Goal: Information Seeking & Learning: Learn about a topic

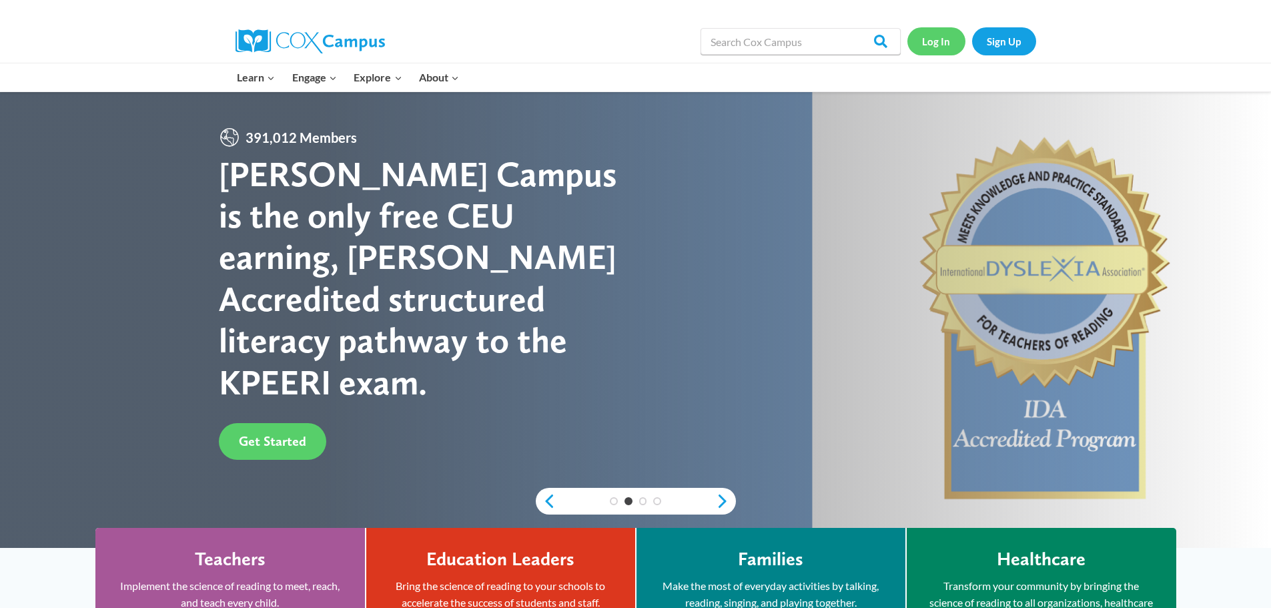
click at [937, 49] on link "Log In" at bounding box center [937, 40] width 58 height 27
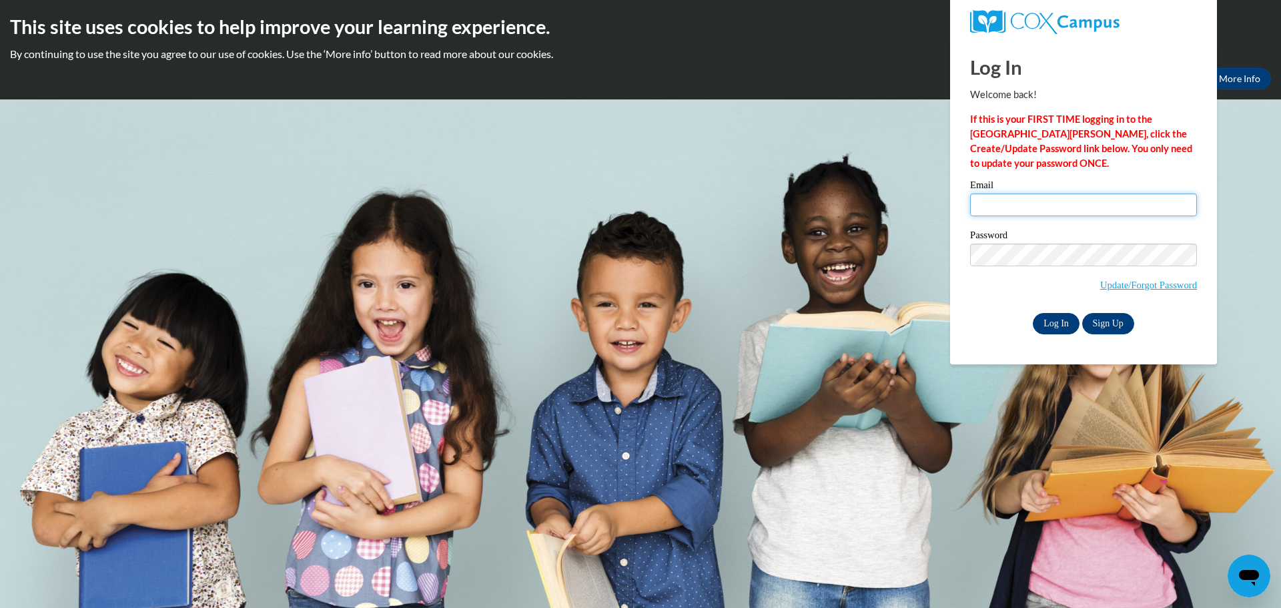
type input "briannaabderson00@gmail.com"
click at [1051, 316] on input "Log In" at bounding box center [1056, 323] width 47 height 21
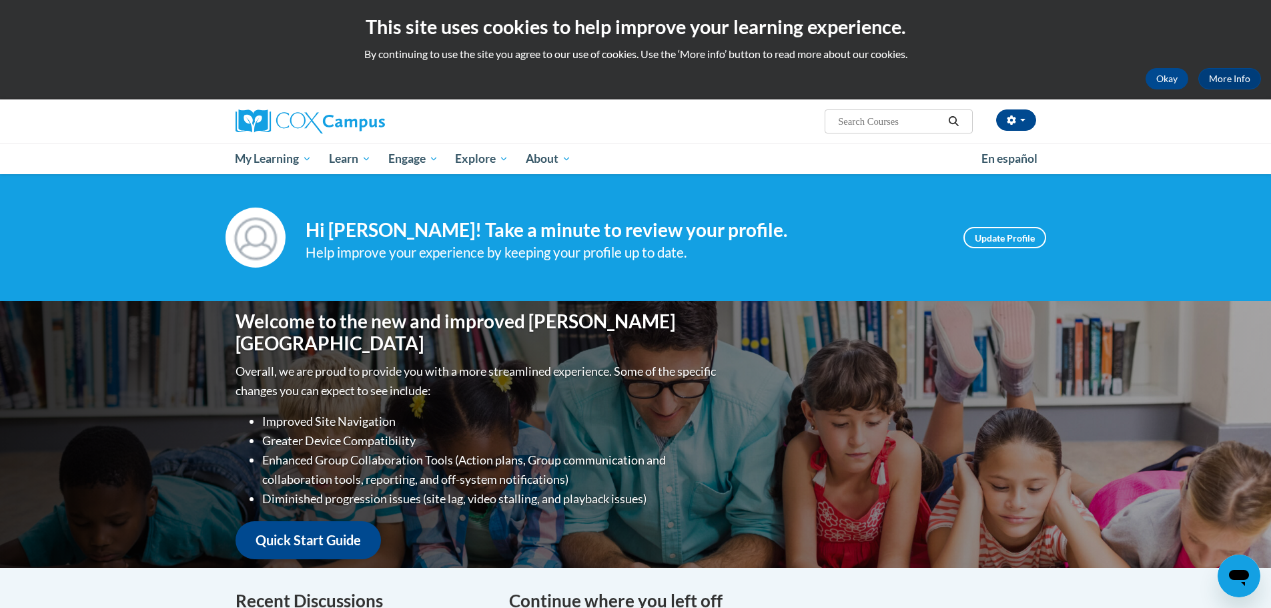
click at [875, 122] on input "Search..." at bounding box center [890, 121] width 107 height 16
type input "talk with me"
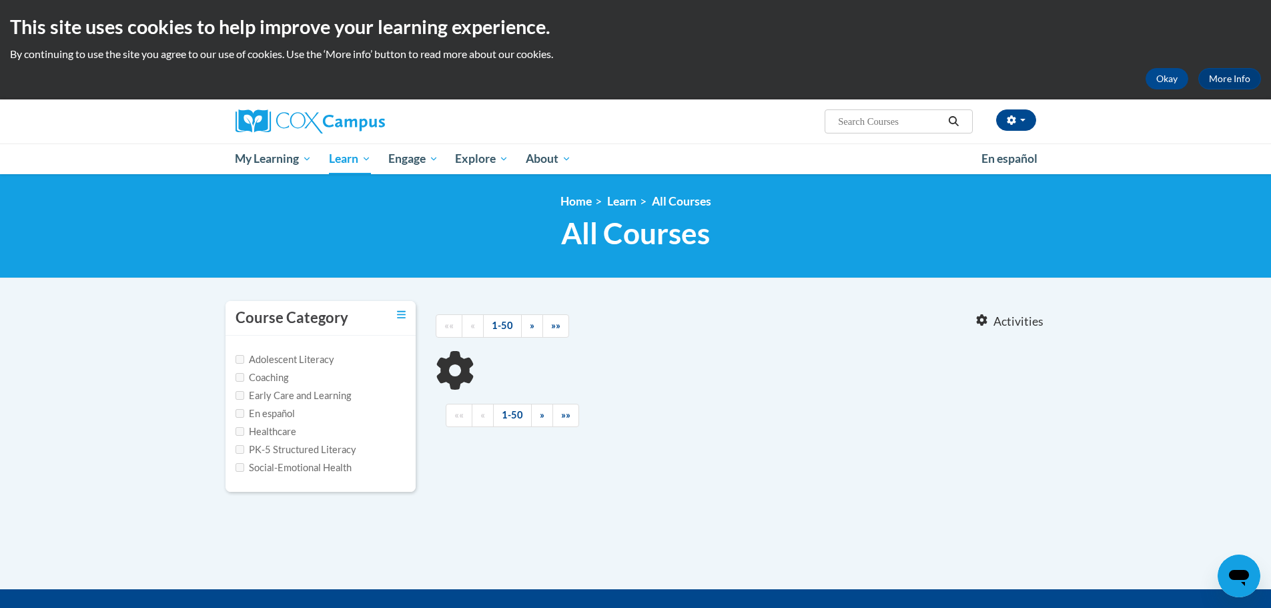
type input "talk with me"
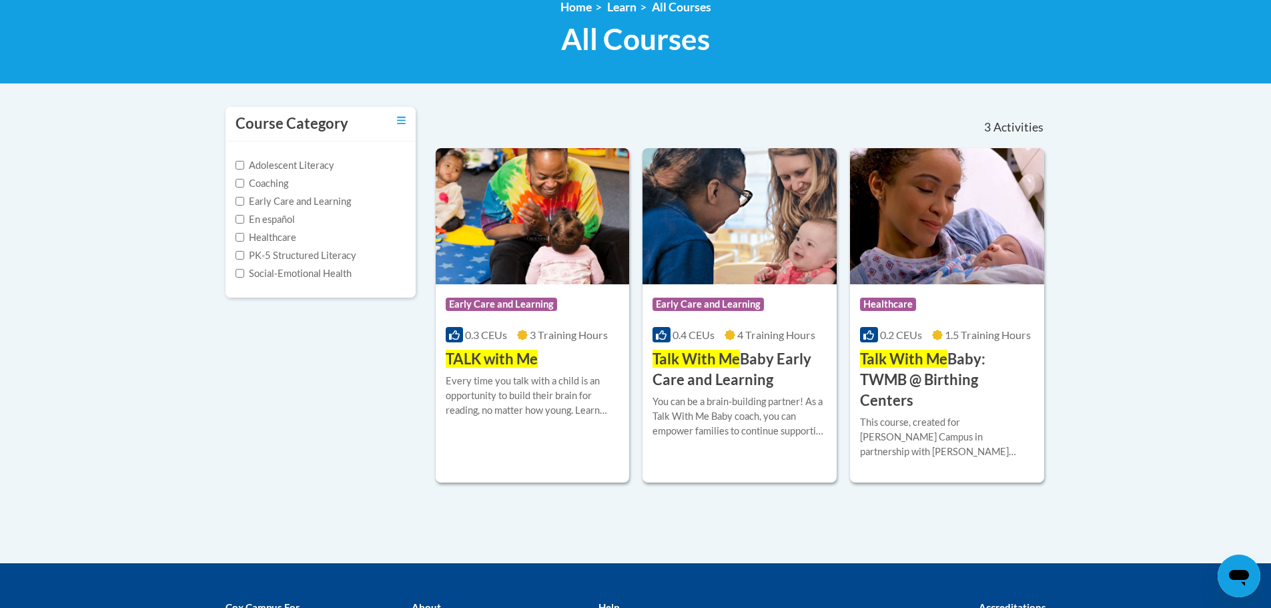
scroll to position [200, 0]
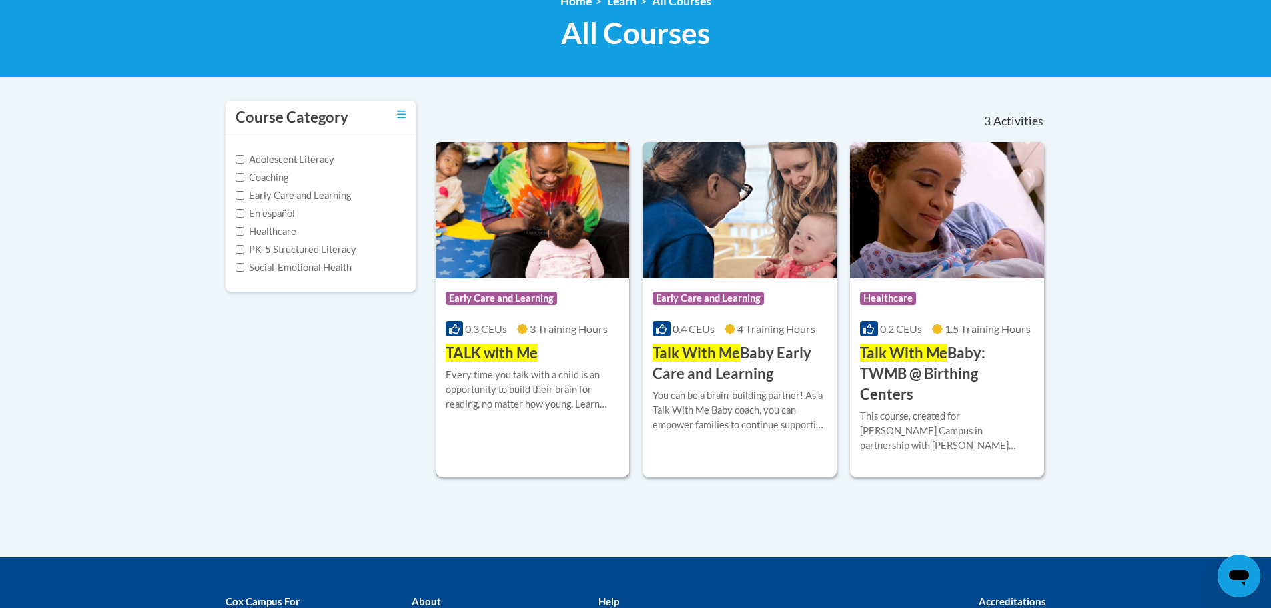
click at [548, 332] on span "3 Training Hours" at bounding box center [569, 328] width 78 height 13
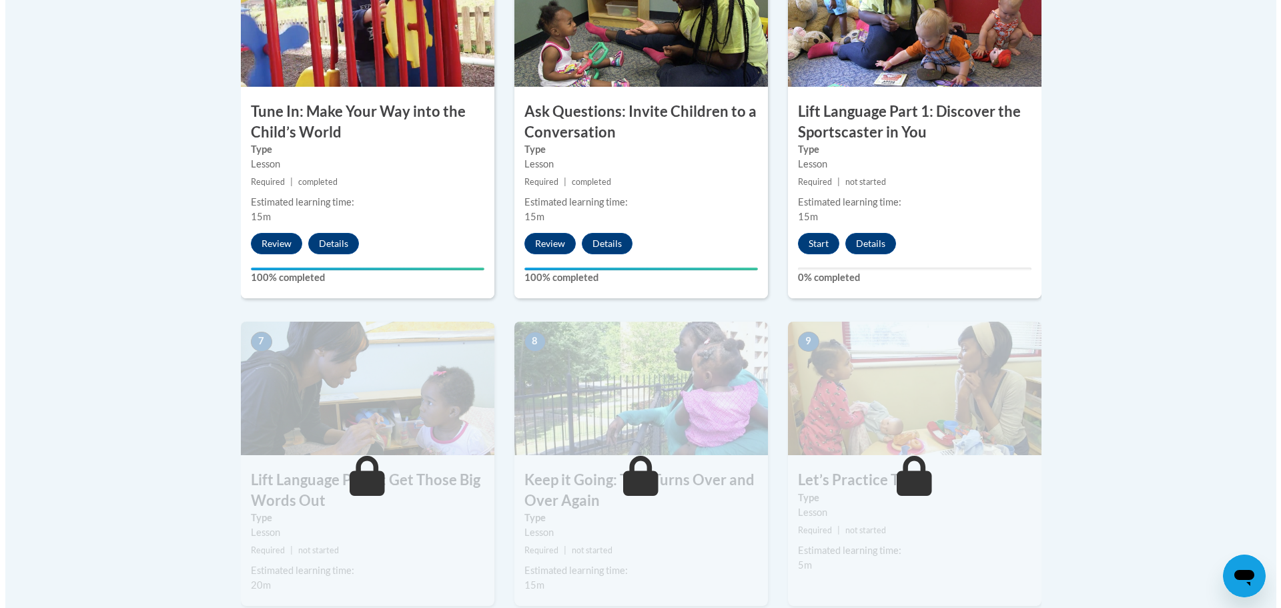
scroll to position [868, 0]
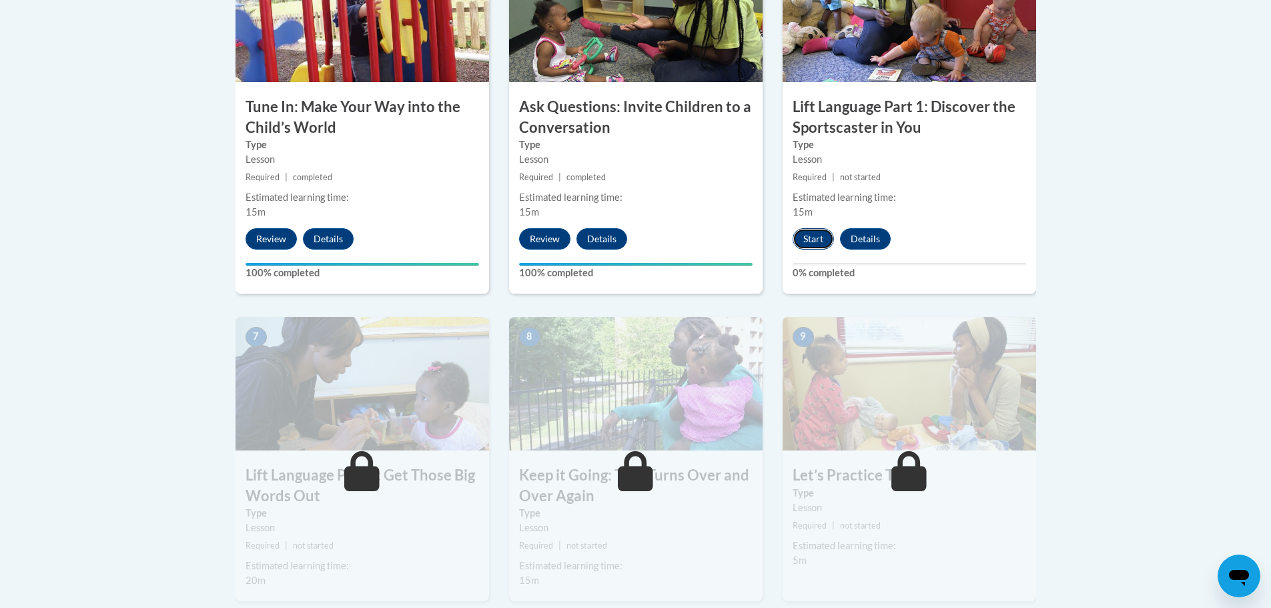
click at [802, 242] on button "Start" at bounding box center [813, 238] width 41 height 21
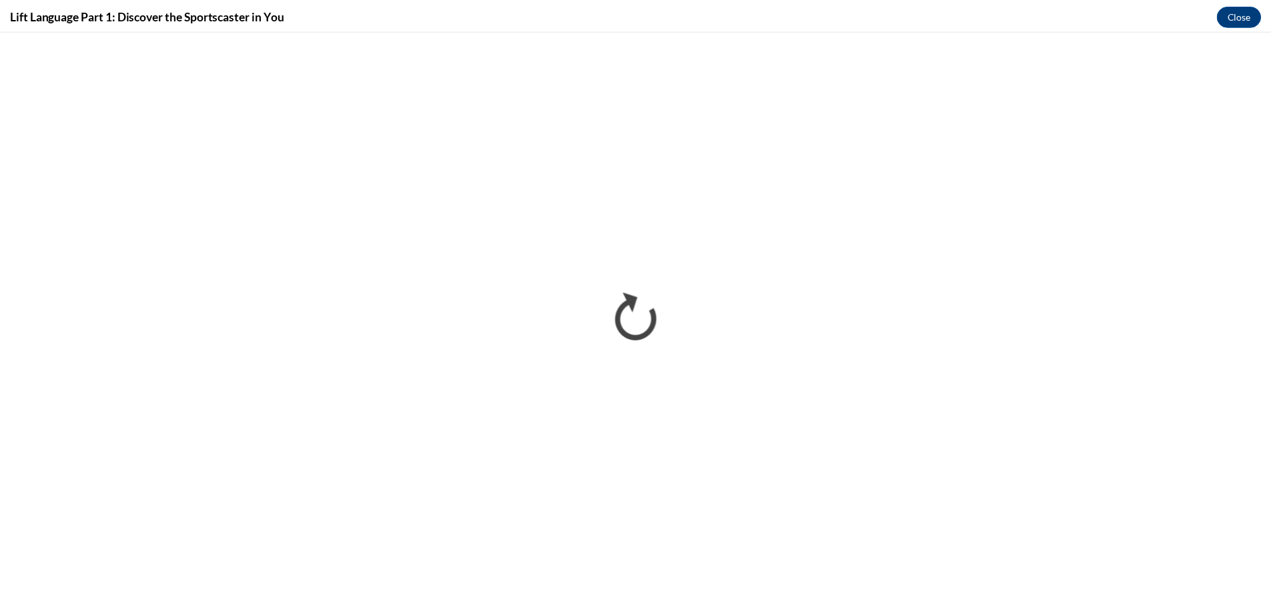
scroll to position [0, 0]
click at [1254, 16] on button "Close" at bounding box center [1249, 14] width 45 height 21
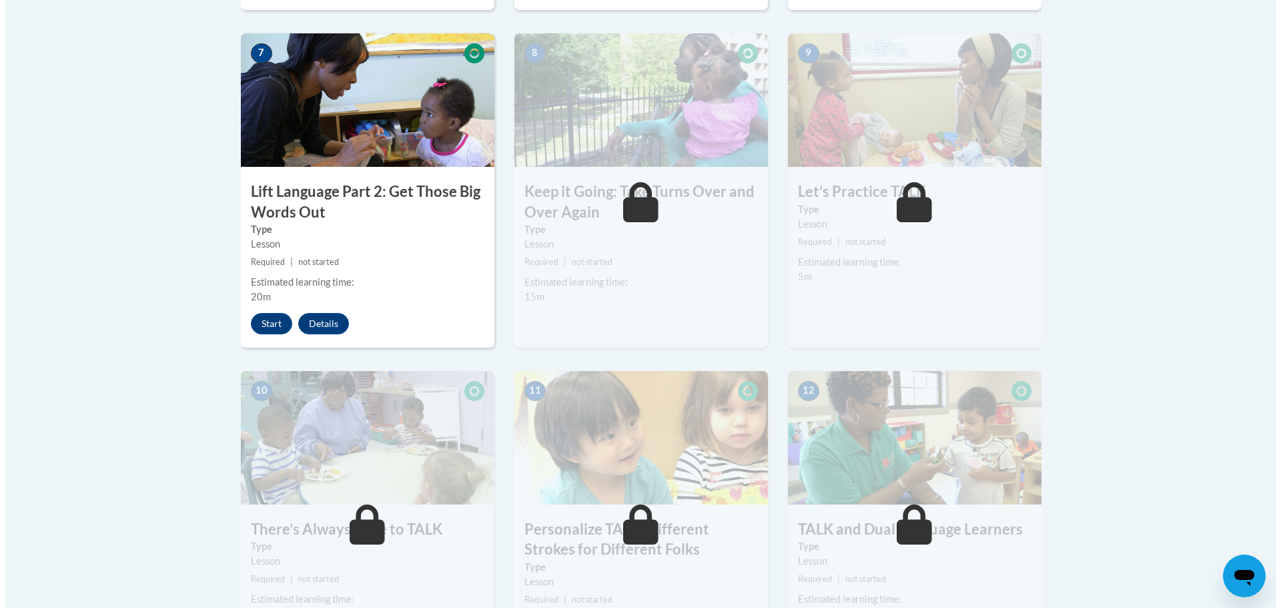
scroll to position [1135, 0]
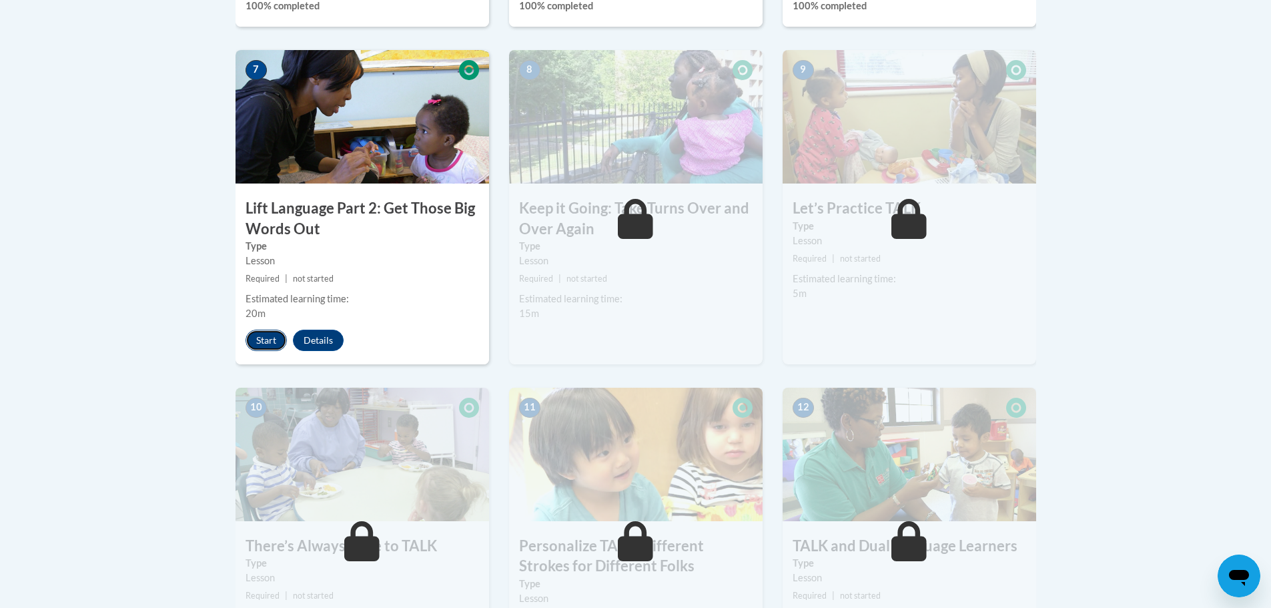
click at [258, 333] on button "Start" at bounding box center [266, 340] width 41 height 21
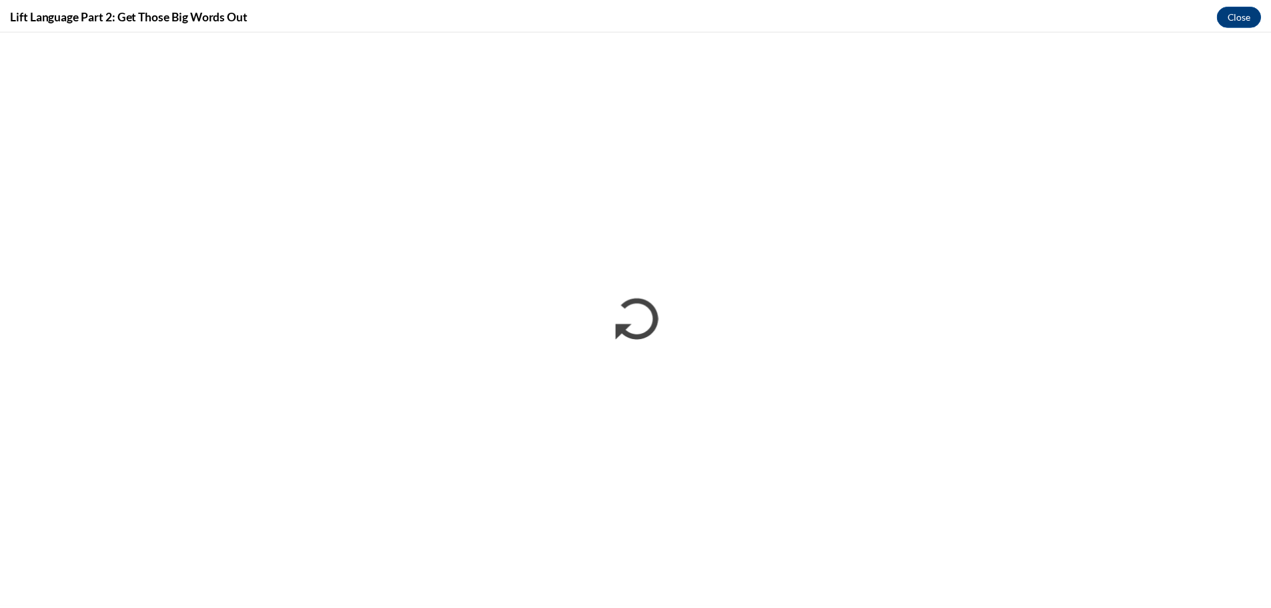
scroll to position [0, 0]
click at [1237, 12] on button "Close" at bounding box center [1249, 14] width 45 height 21
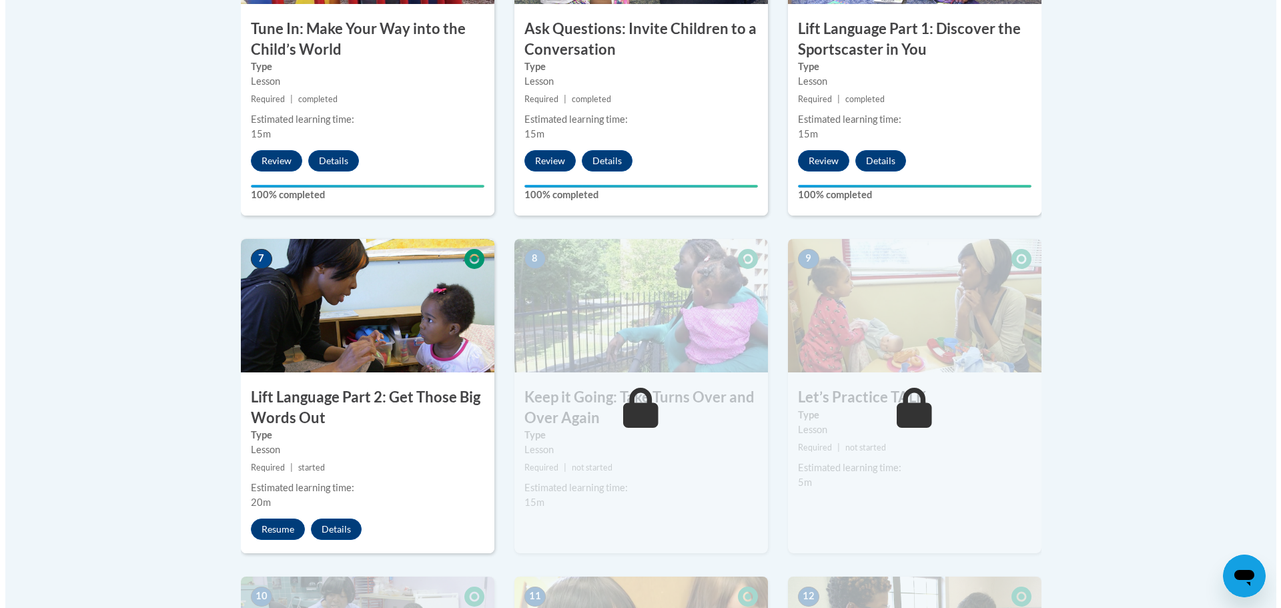
scroll to position [934, 0]
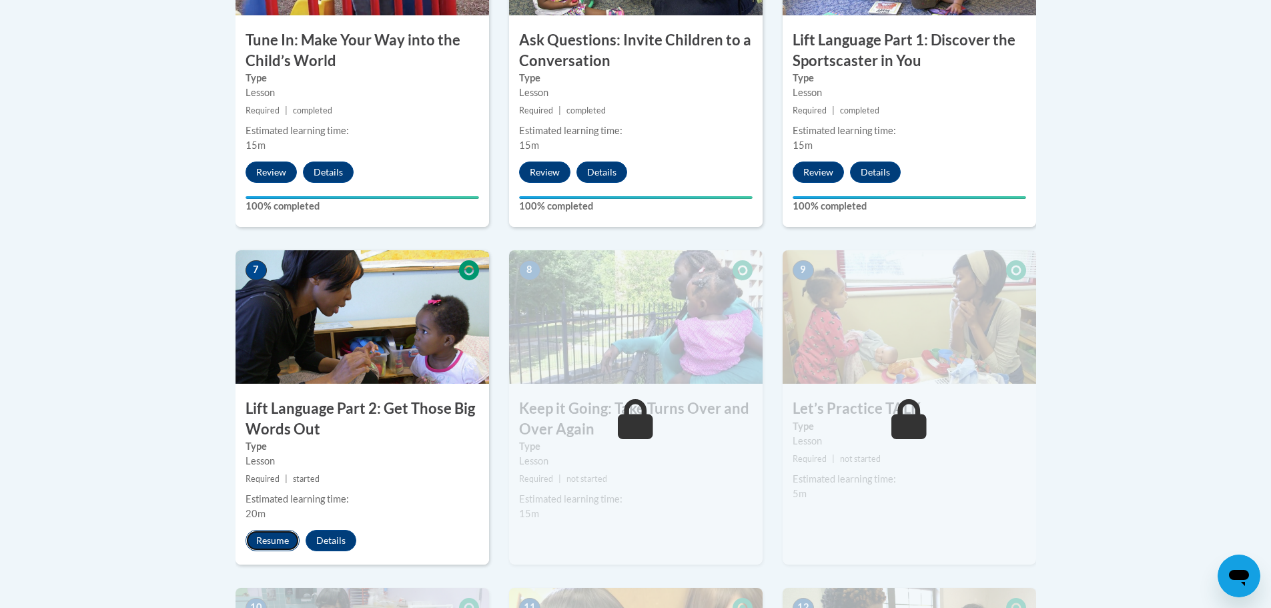
click at [280, 541] on button "Resume" at bounding box center [273, 540] width 54 height 21
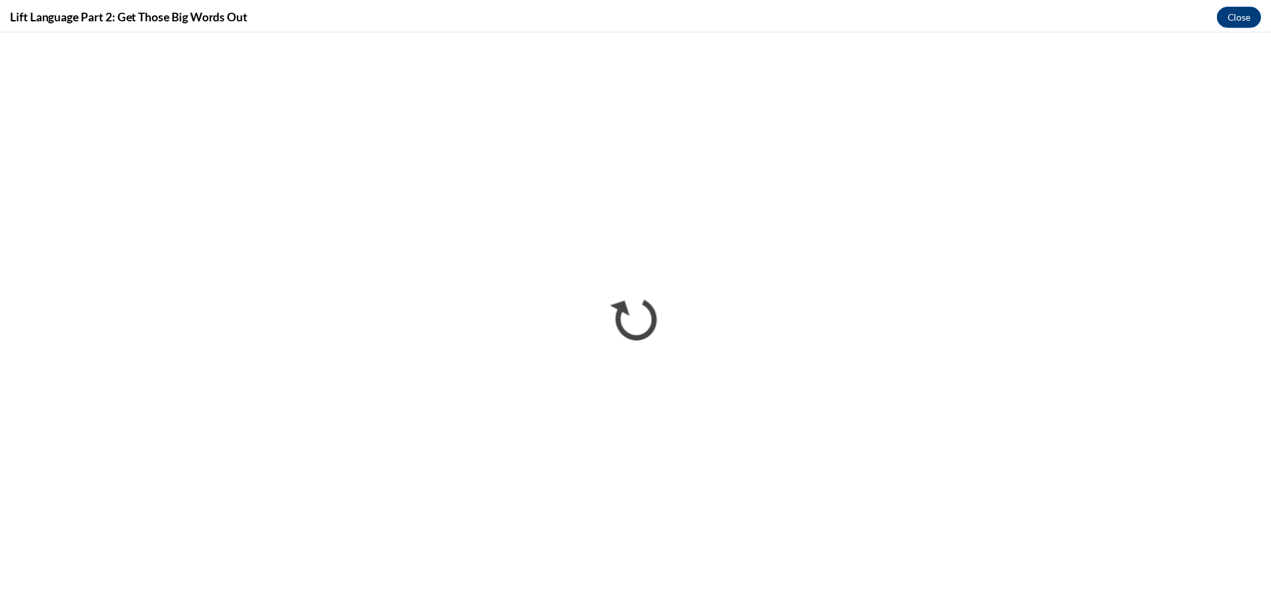
scroll to position [0, 0]
click at [1246, 9] on button "Close" at bounding box center [1249, 14] width 45 height 21
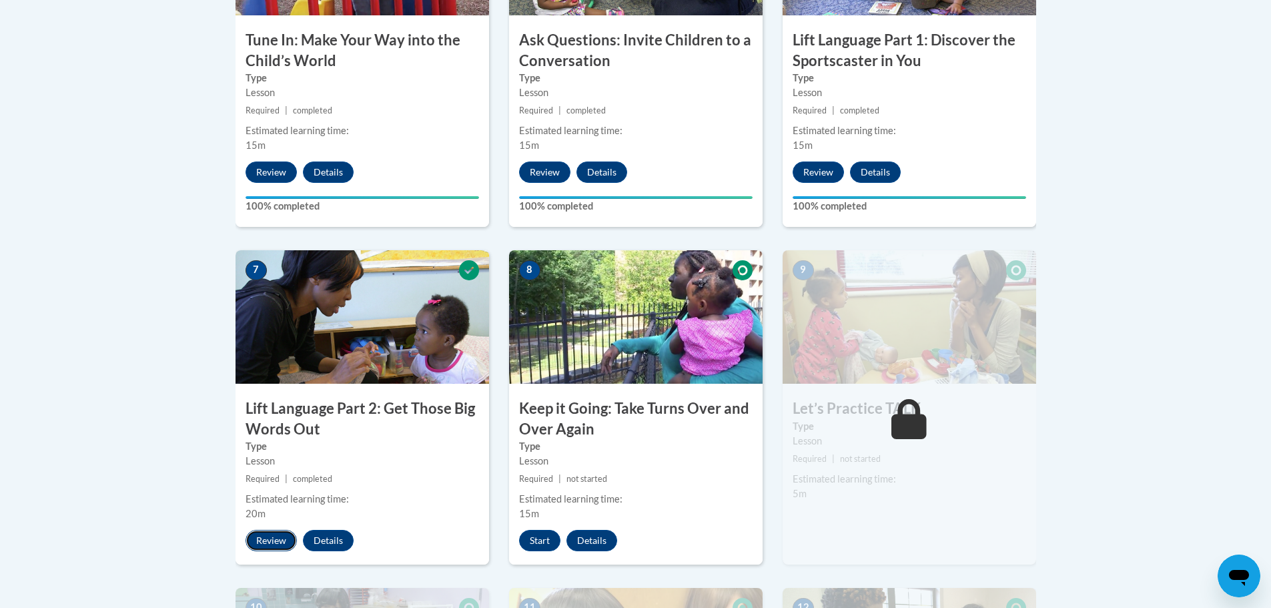
click at [264, 542] on button "Review" at bounding box center [271, 540] width 51 height 21
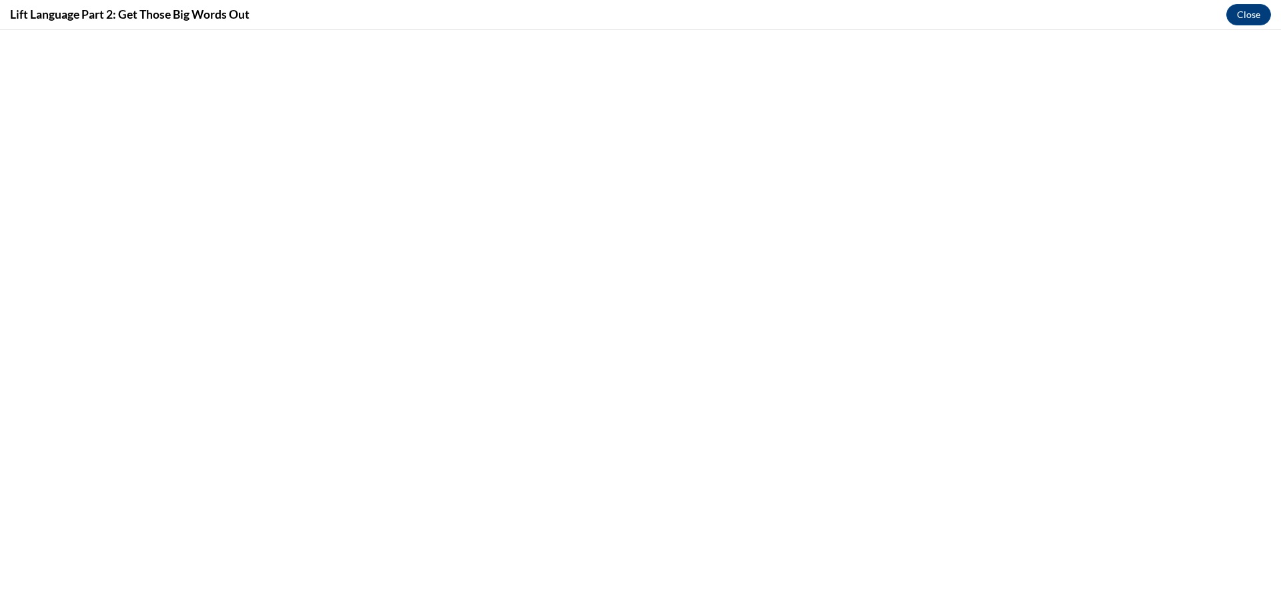
click at [1249, 25] on div "Lift Language Part 2: Get Those Big Words Out Close" at bounding box center [640, 15] width 1281 height 30
click at [1249, 17] on button "Close" at bounding box center [1249, 14] width 45 height 21
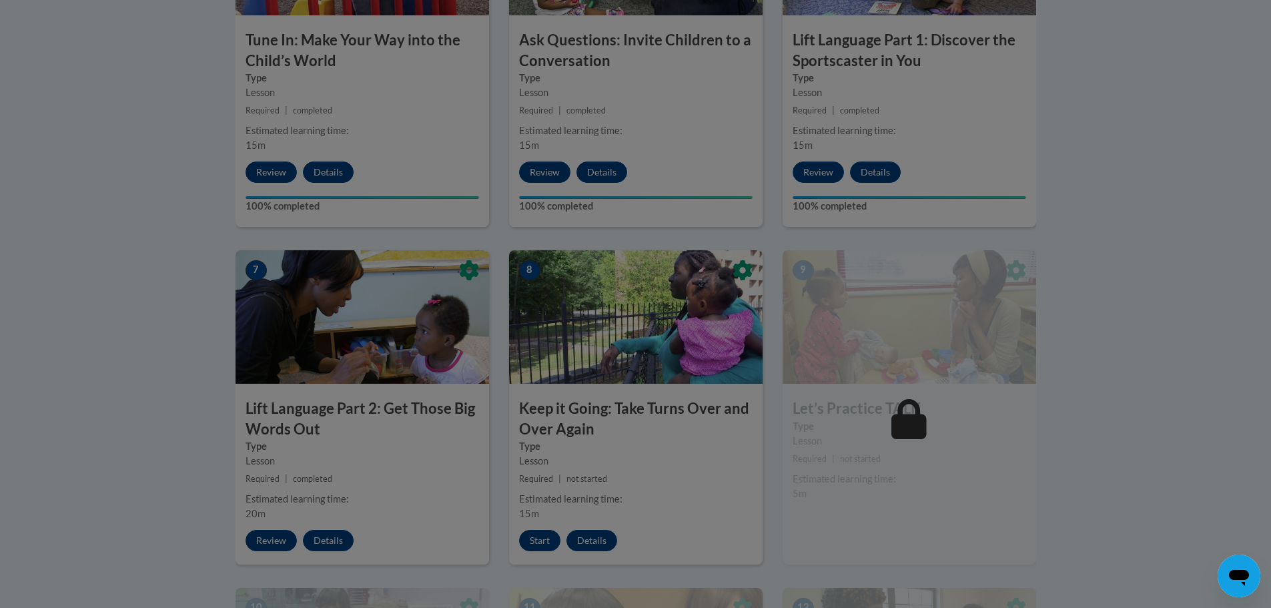
click at [406, 364] on div at bounding box center [635, 304] width 1271 height 608
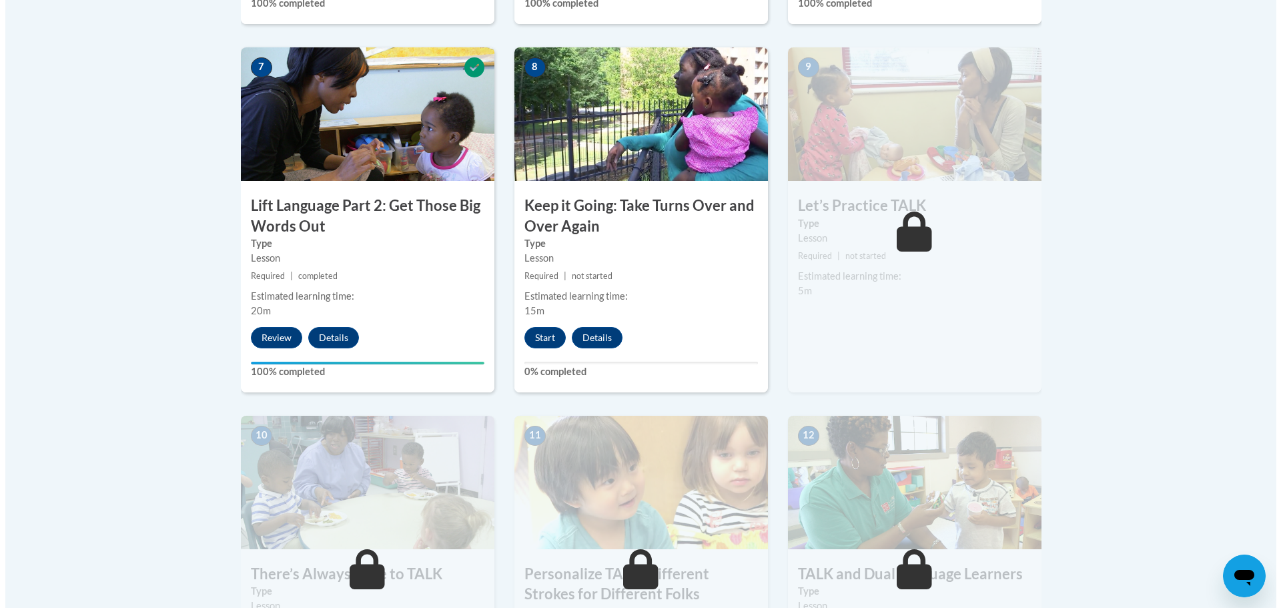
scroll to position [1247, 0]
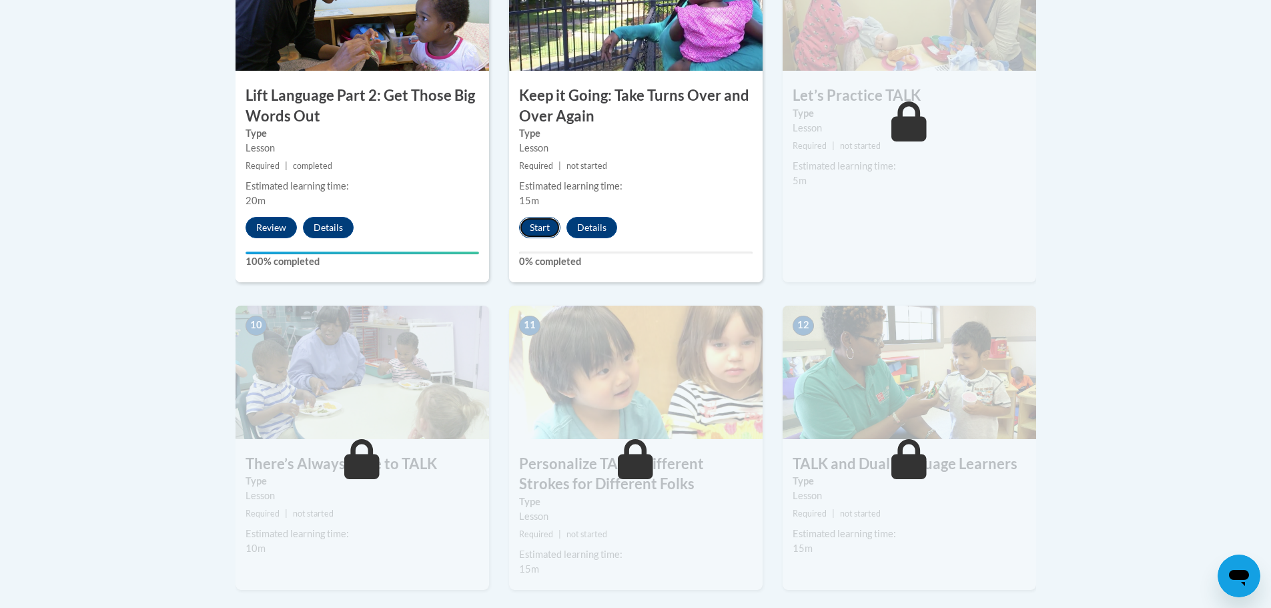
click at [543, 228] on button "Start" at bounding box center [539, 227] width 41 height 21
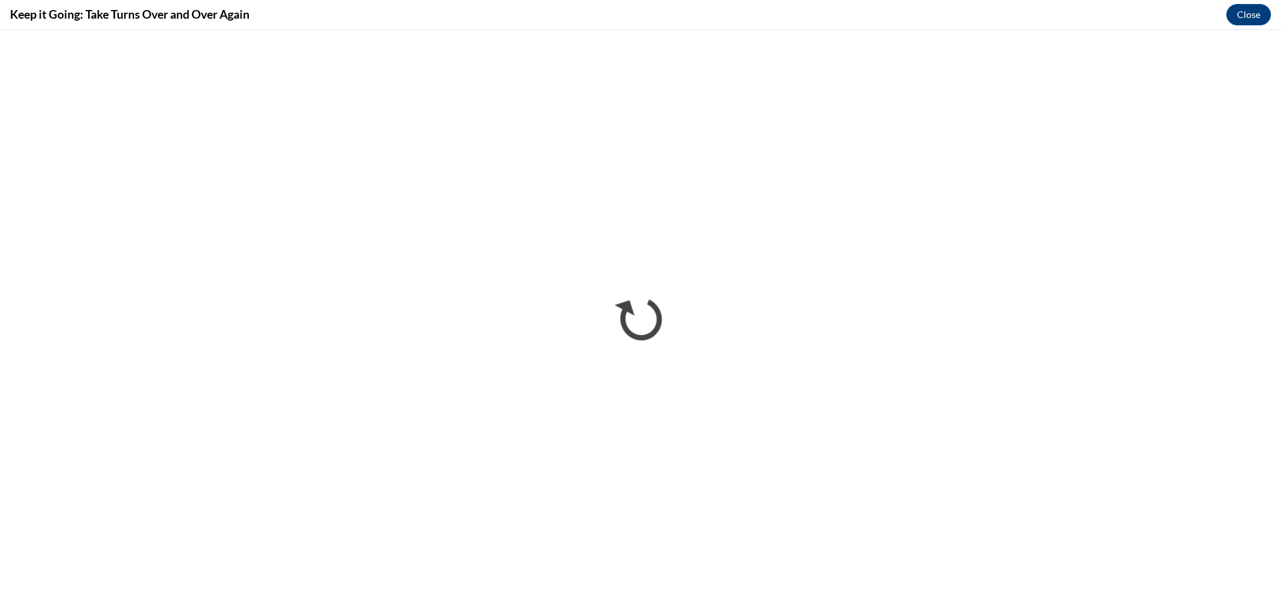
scroll to position [0, 0]
click at [1243, 7] on button "Close" at bounding box center [1249, 14] width 45 height 21
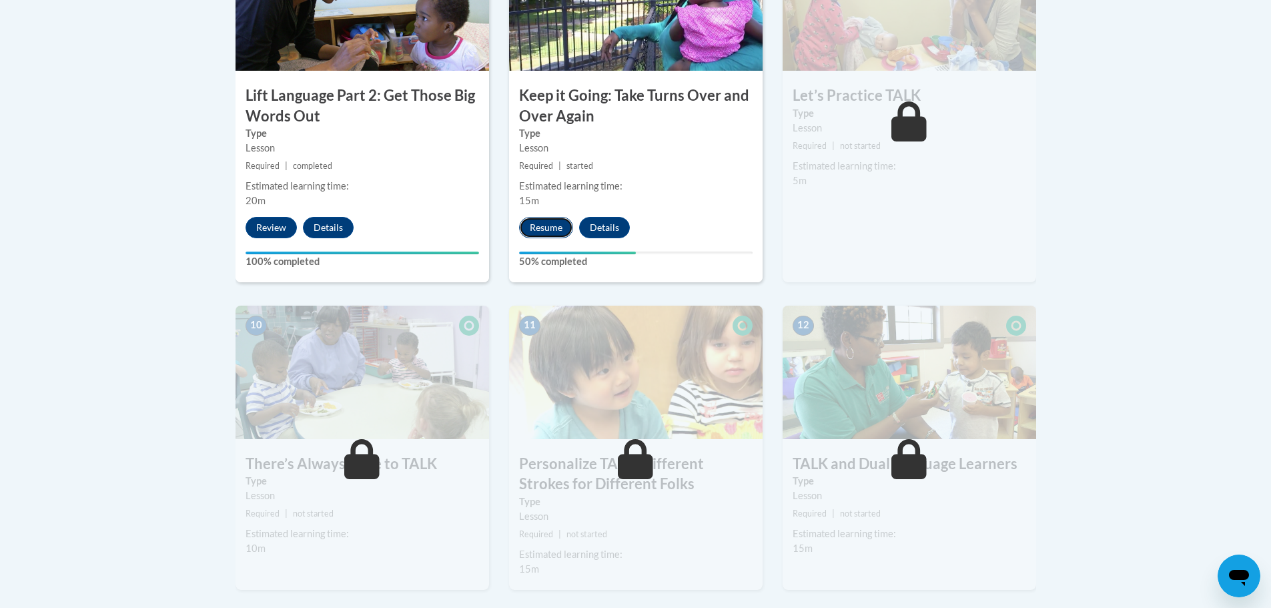
click at [559, 221] on button "Resume" at bounding box center [546, 227] width 54 height 21
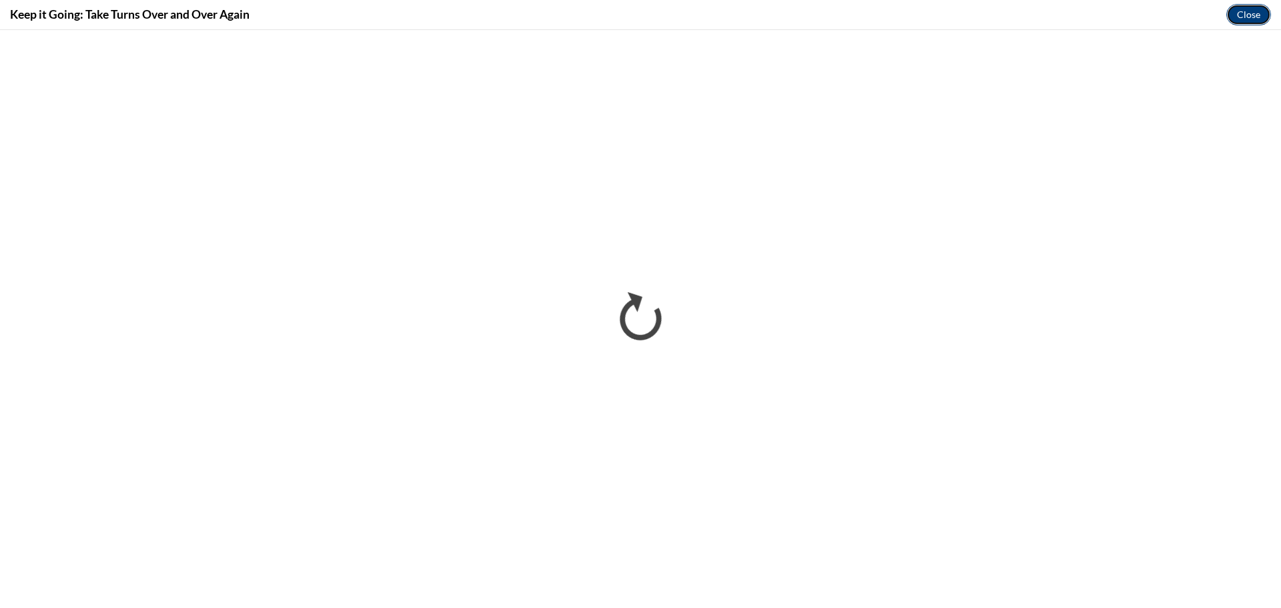
click at [1257, 10] on button "Close" at bounding box center [1249, 14] width 45 height 21
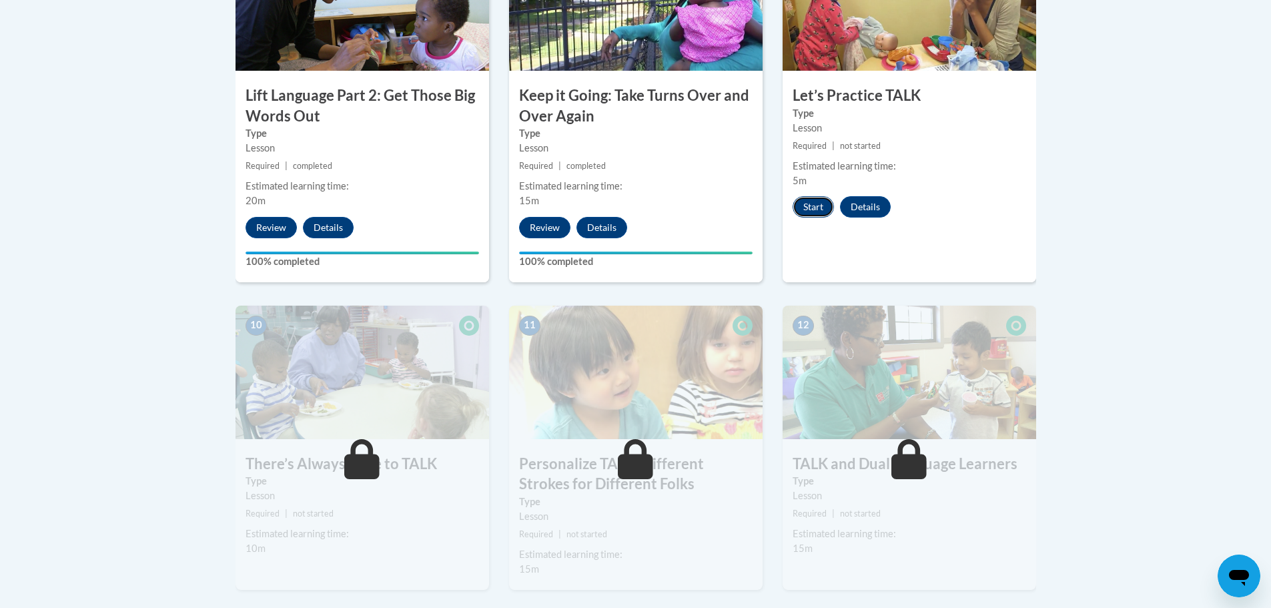
click at [822, 210] on button "Start" at bounding box center [813, 206] width 41 height 21
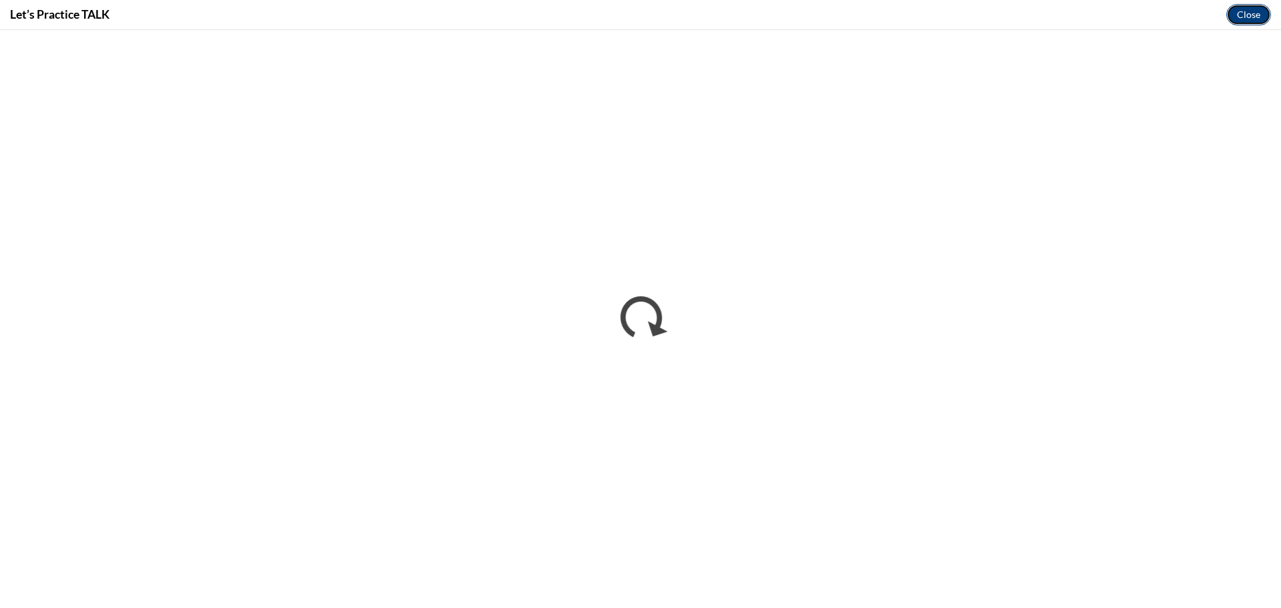
click at [1238, 17] on button "Close" at bounding box center [1249, 14] width 45 height 21
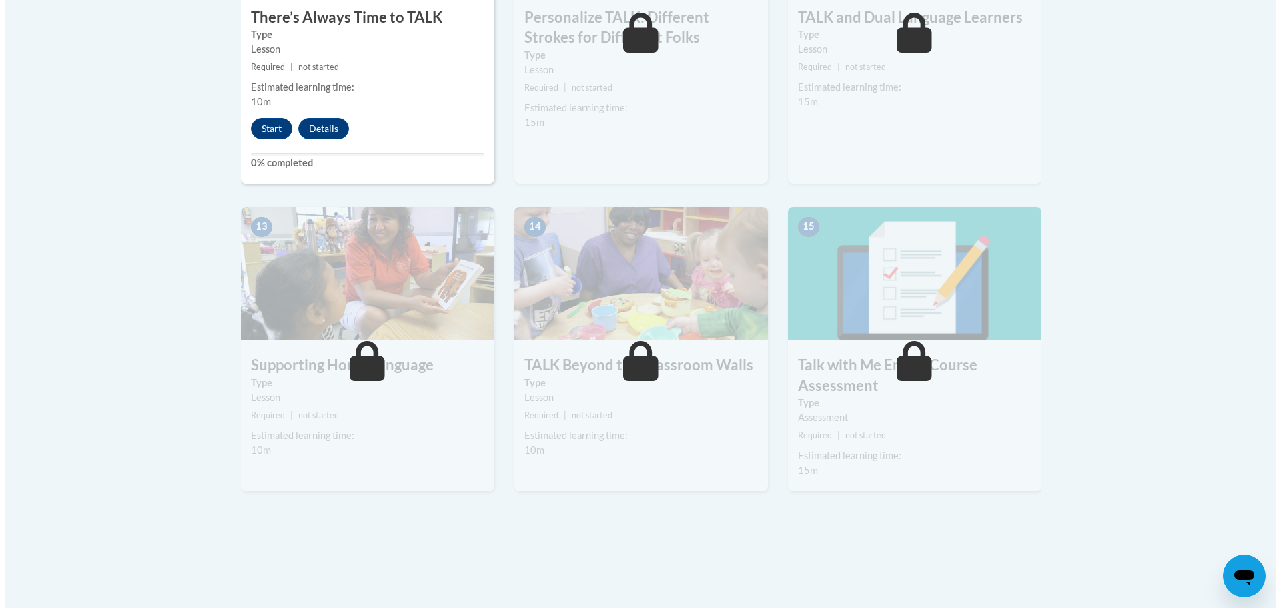
scroll to position [1627, 0]
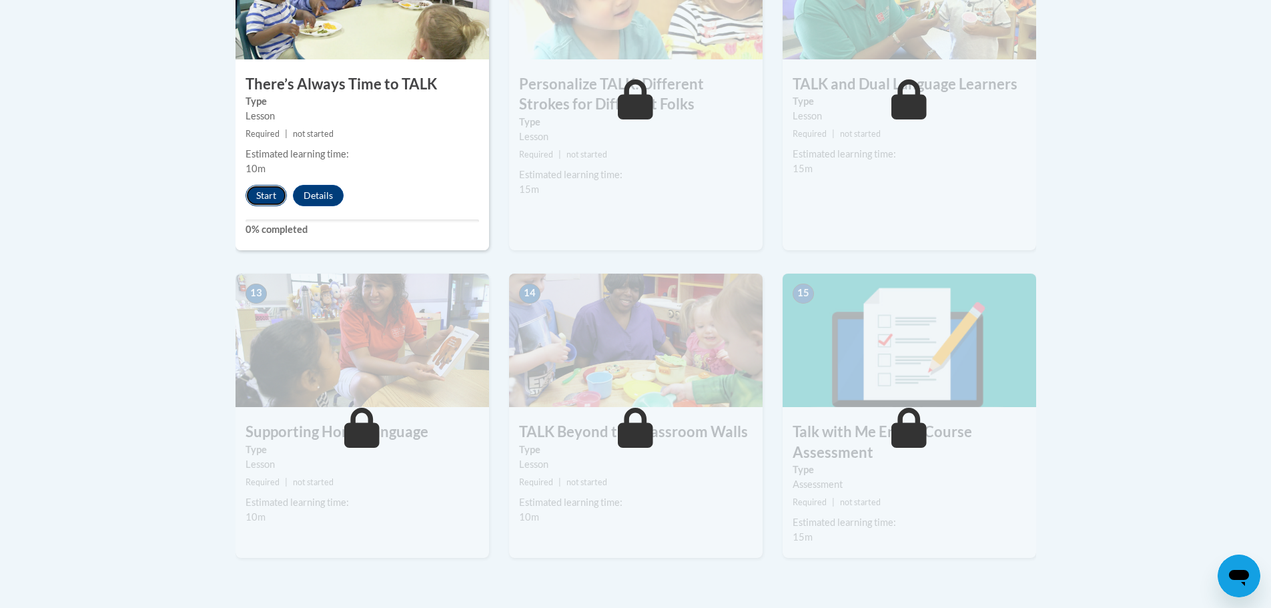
click at [266, 194] on button "Start" at bounding box center [266, 195] width 41 height 21
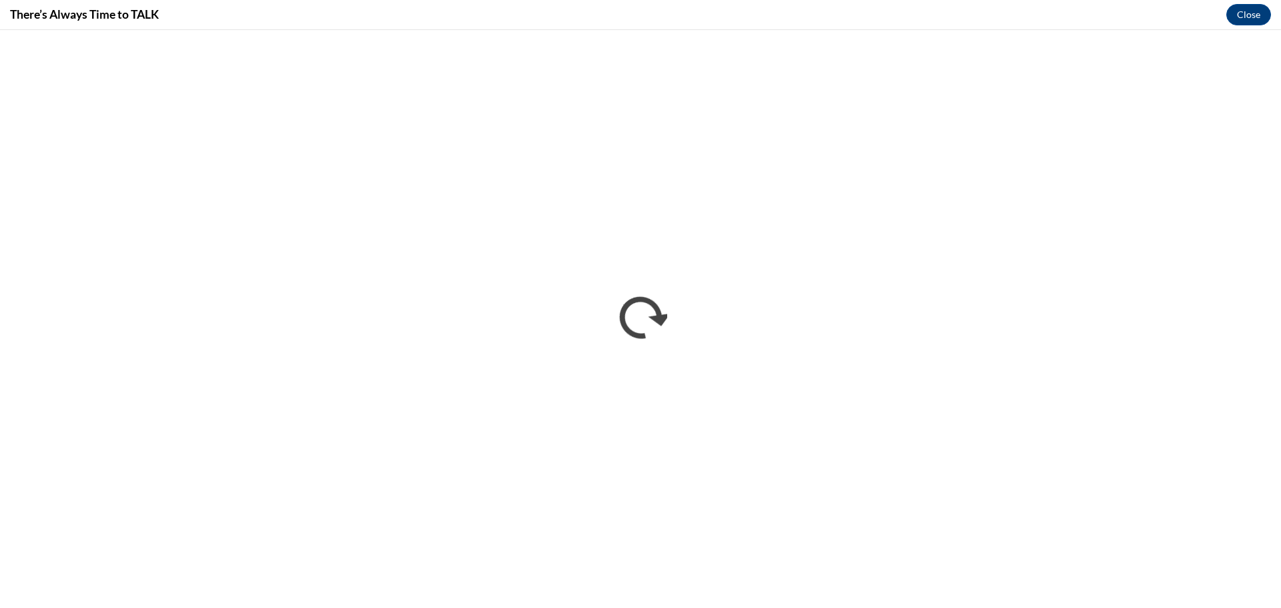
scroll to position [0, 0]
click at [1252, 22] on button "Close" at bounding box center [1249, 14] width 45 height 21
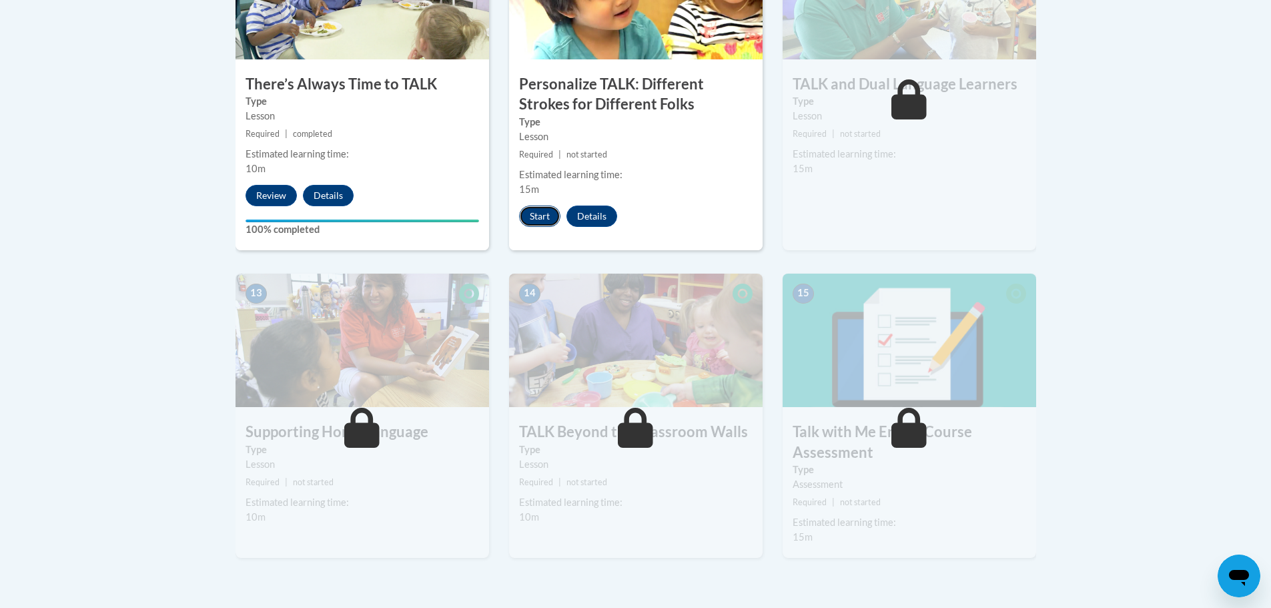
click at [542, 208] on button "Start" at bounding box center [539, 216] width 41 height 21
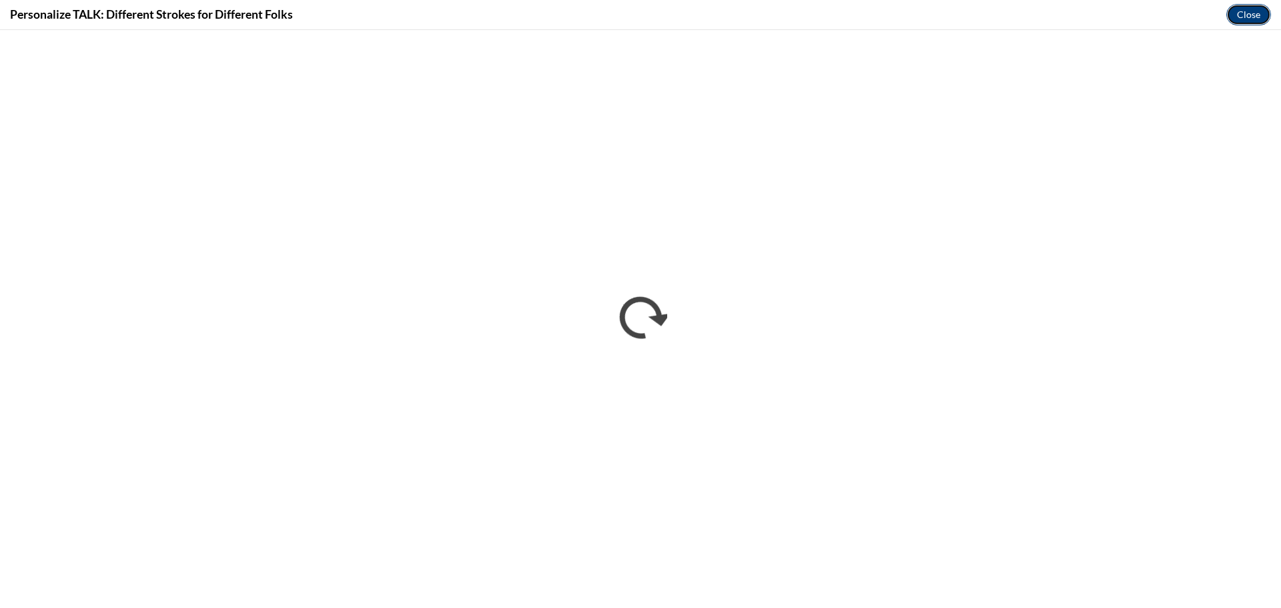
click at [1243, 18] on button "Close" at bounding box center [1249, 14] width 45 height 21
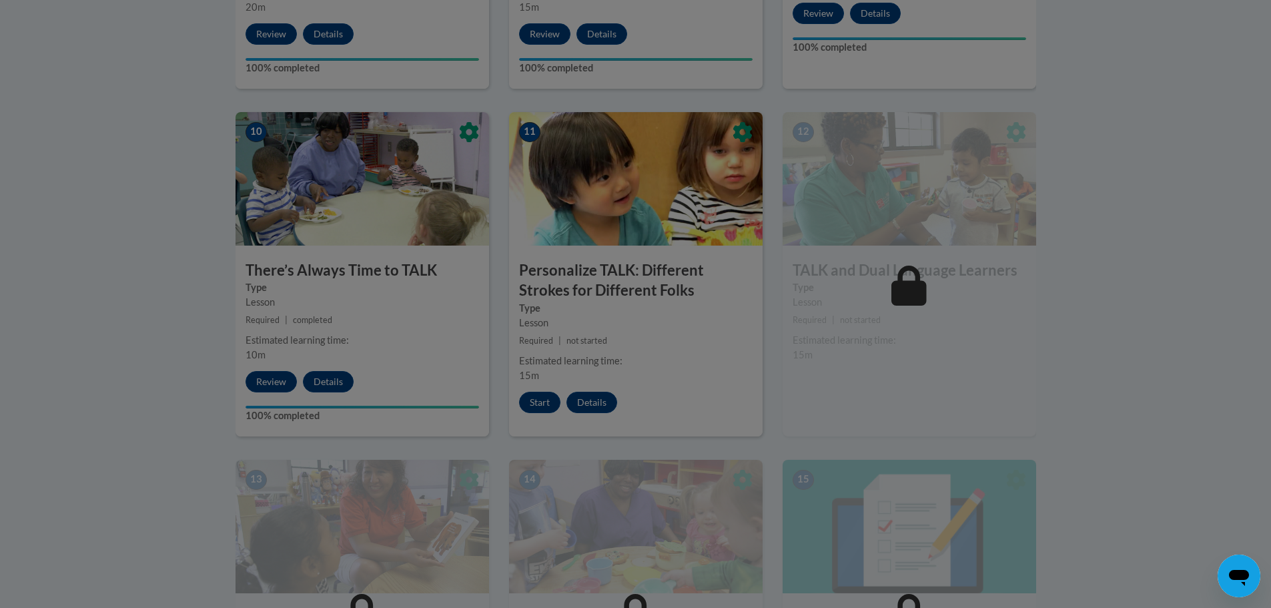
scroll to position [1427, 0]
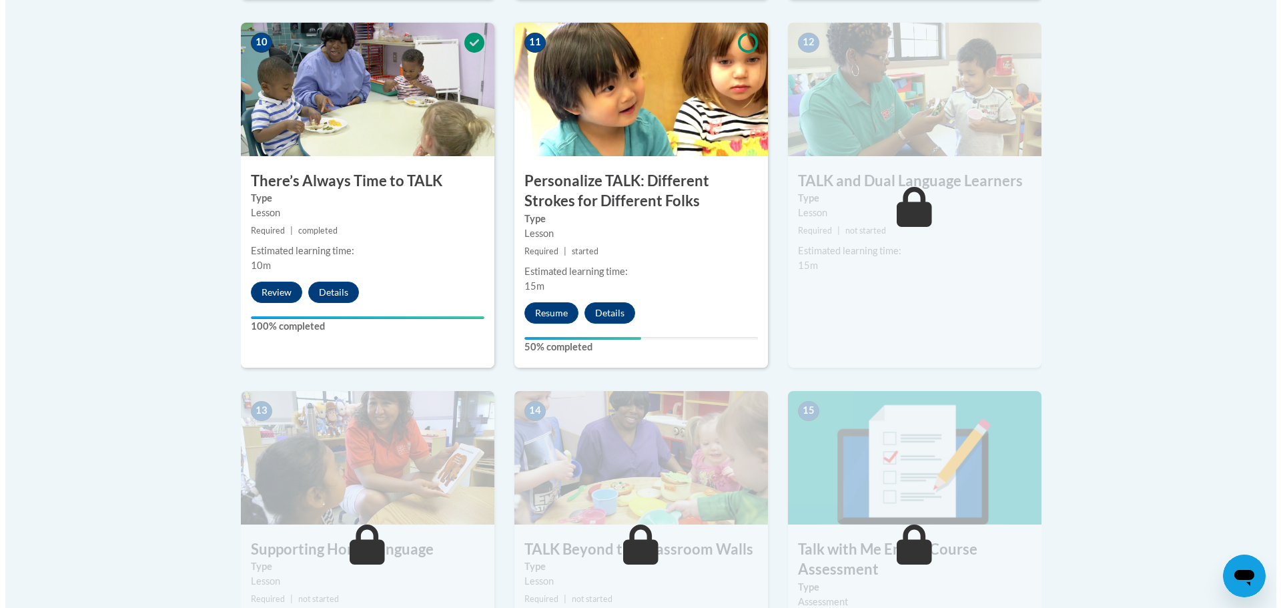
scroll to position [1540, 0]
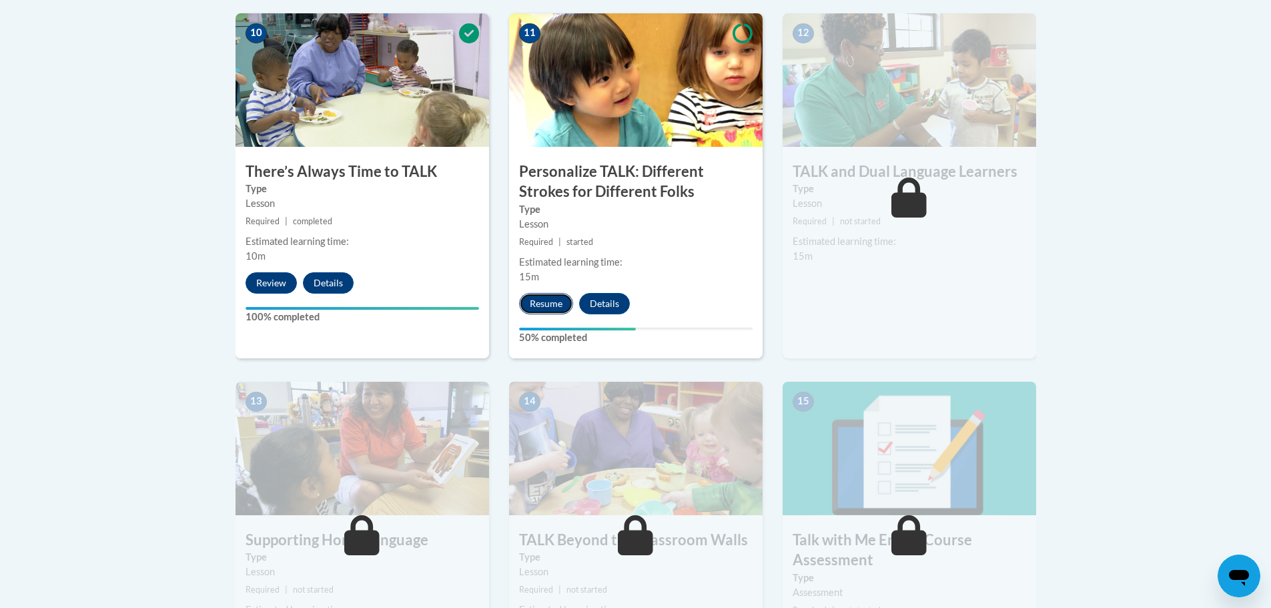
click at [542, 300] on button "Resume" at bounding box center [546, 303] width 54 height 21
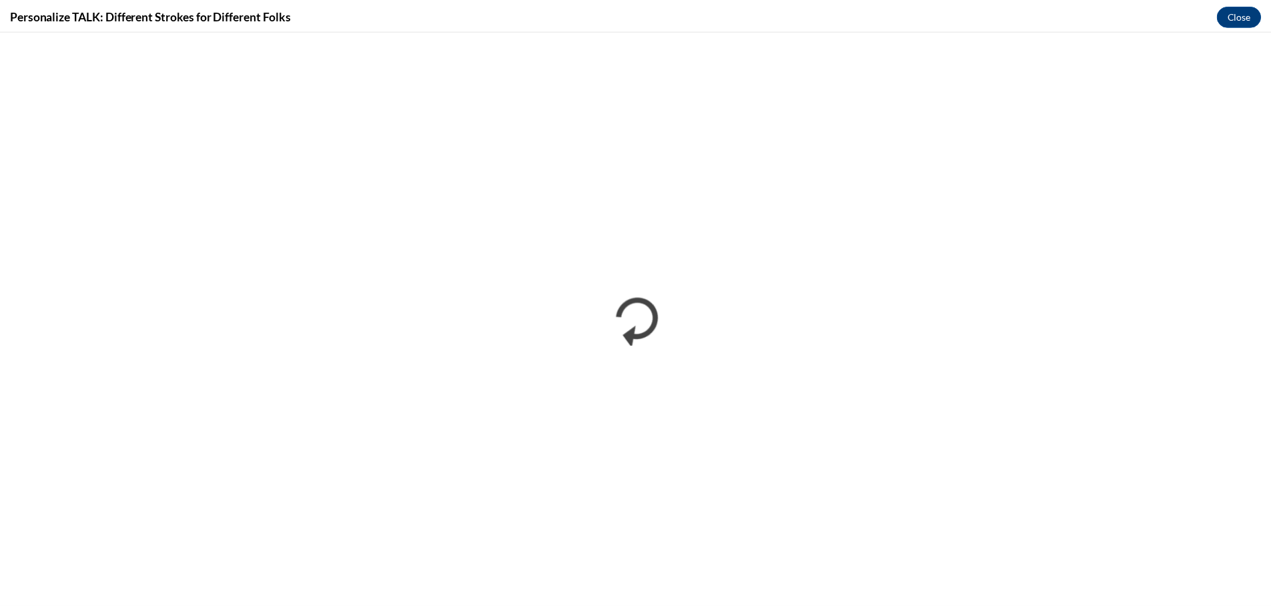
scroll to position [0, 0]
click at [1267, 17] on button "Close" at bounding box center [1249, 14] width 45 height 21
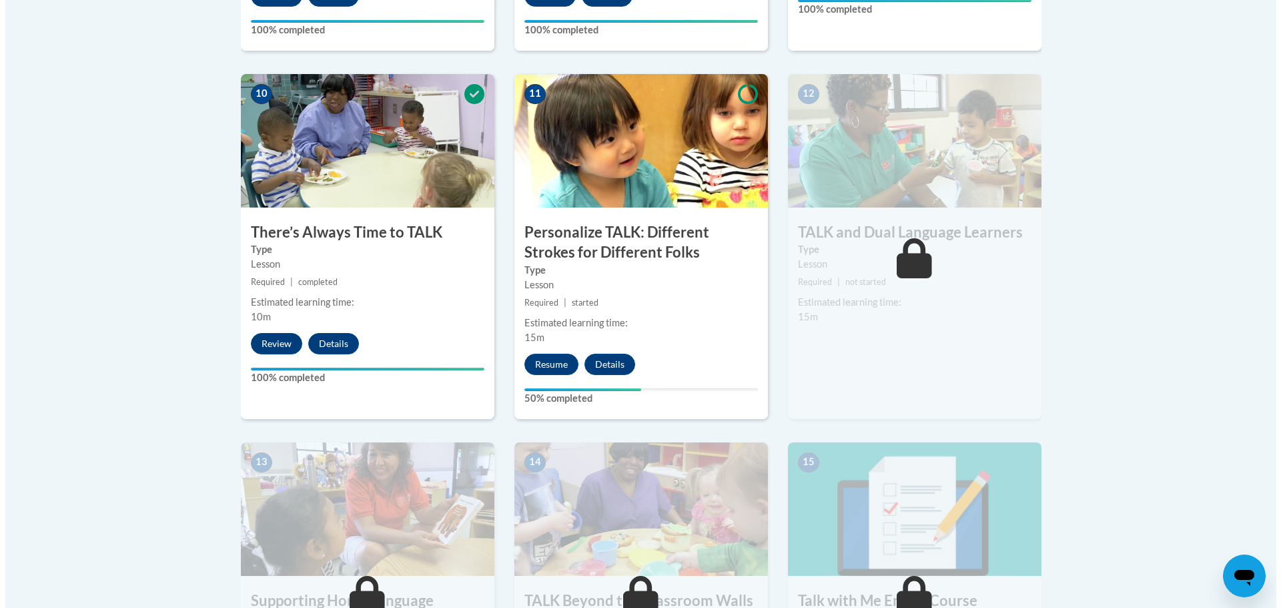
scroll to position [1480, 0]
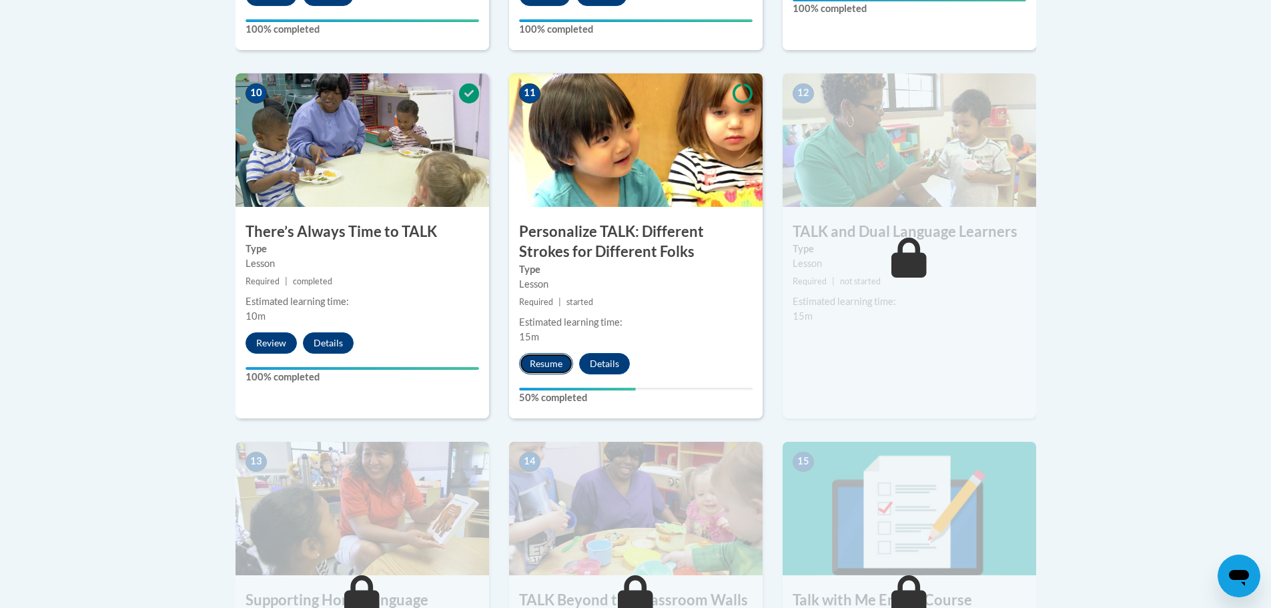
click at [547, 367] on button "Resume" at bounding box center [546, 363] width 54 height 21
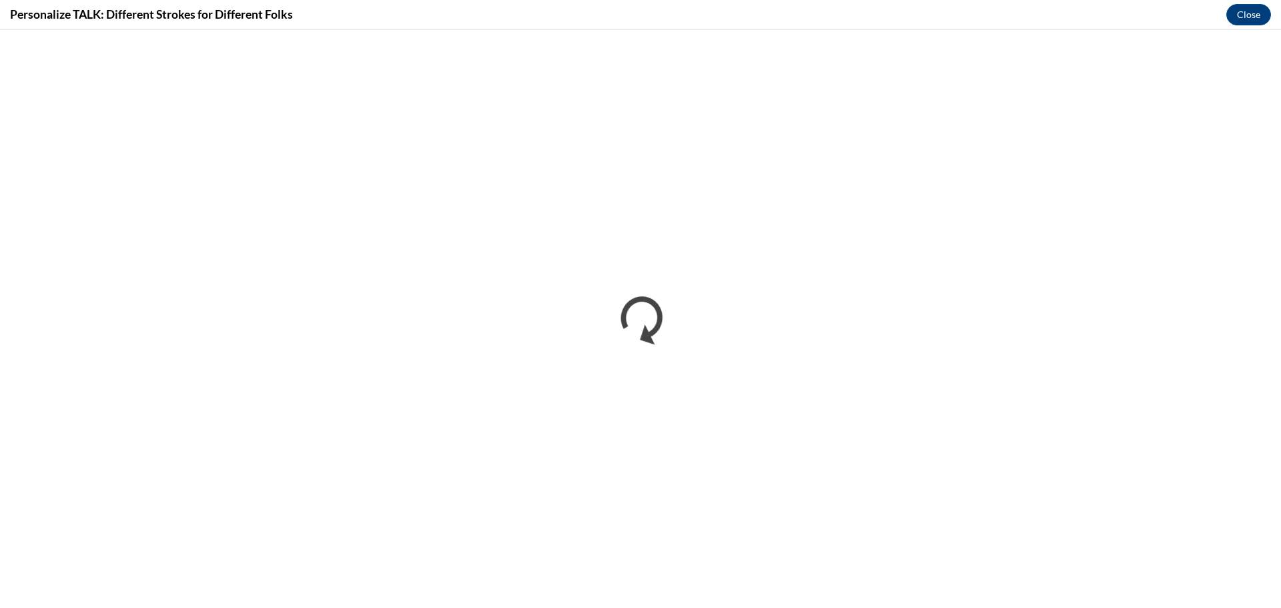
scroll to position [0, 0]
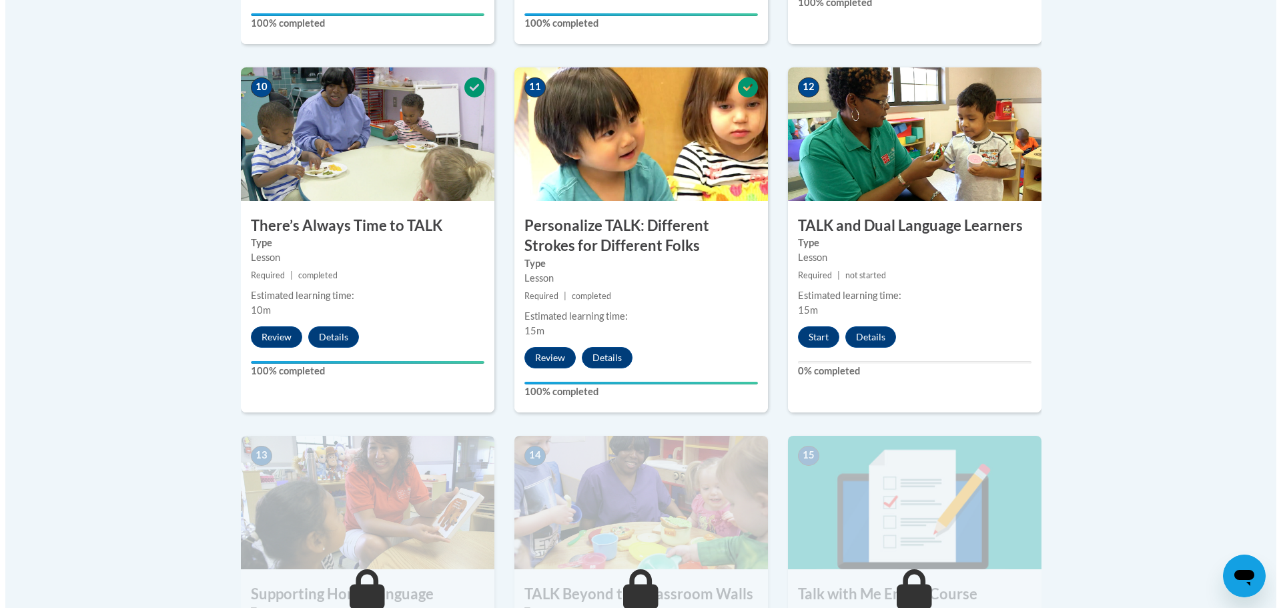
scroll to position [1535, 0]
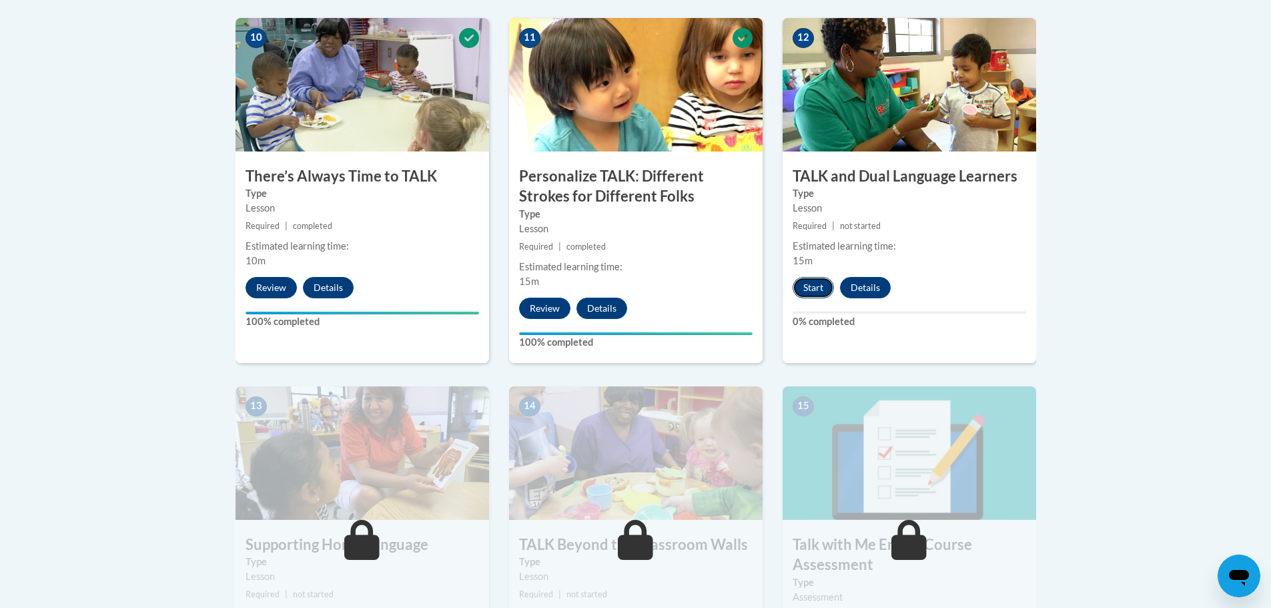
click at [820, 286] on button "Start" at bounding box center [813, 287] width 41 height 21
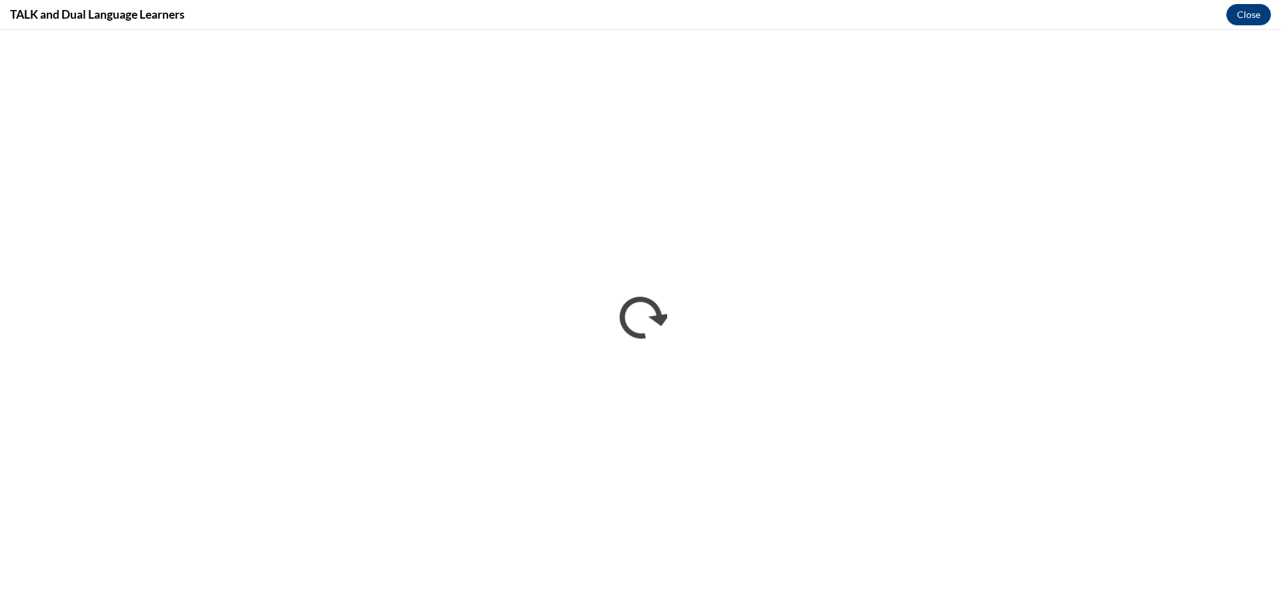
scroll to position [0, 0]
